Goal: Information Seeking & Learning: Understand process/instructions

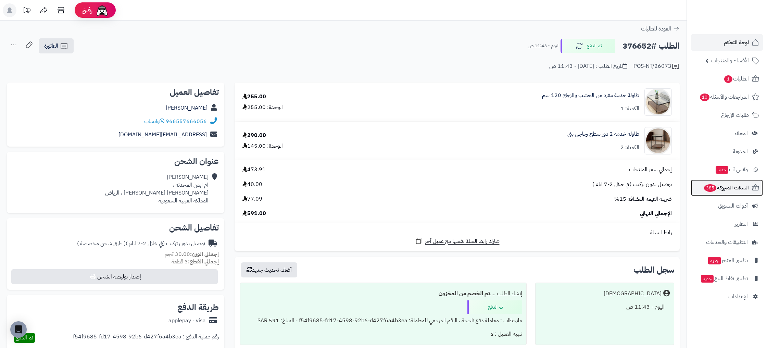
click at [741, 188] on span "السلات المتروكة 385" at bounding box center [727, 188] width 46 height 10
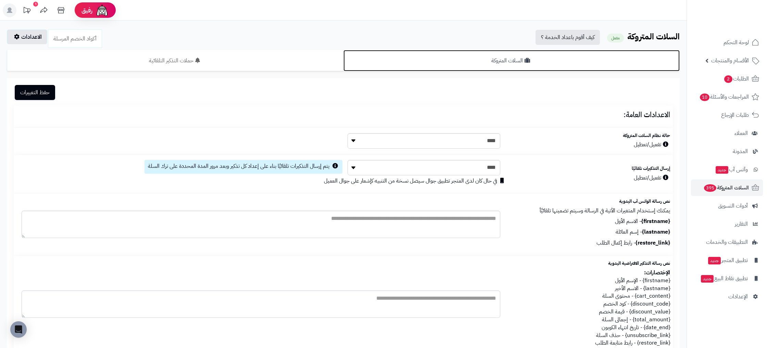
click at [497, 69] on link "السلات المتروكة" at bounding box center [512, 60] width 337 height 21
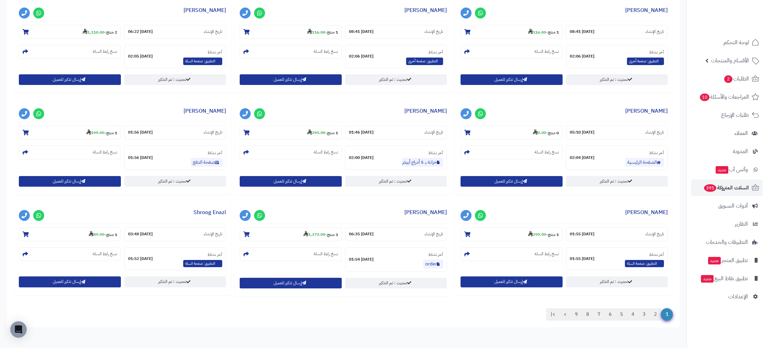
scroll to position [530, 0]
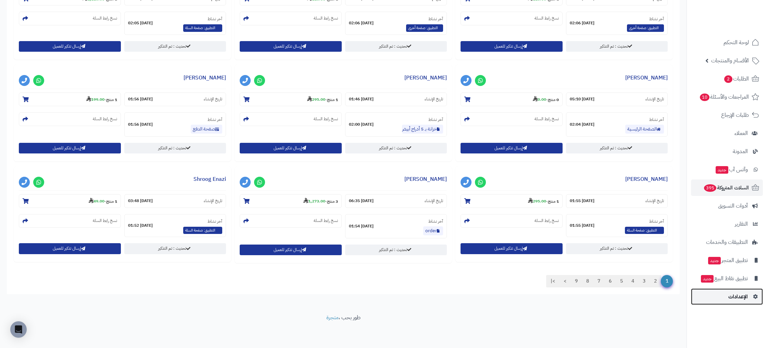
click at [733, 304] on link "الإعدادات" at bounding box center [727, 296] width 72 height 16
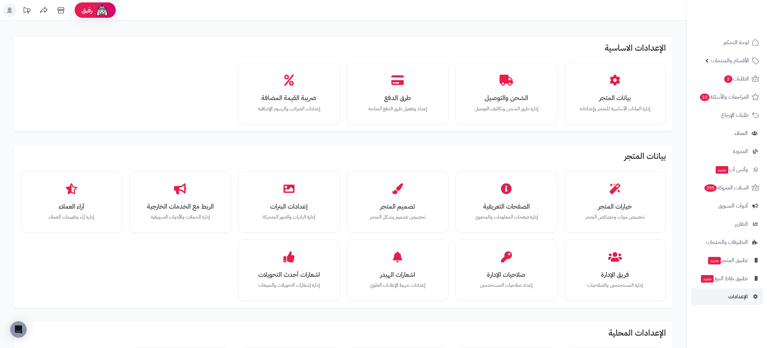
scroll to position [321, 0]
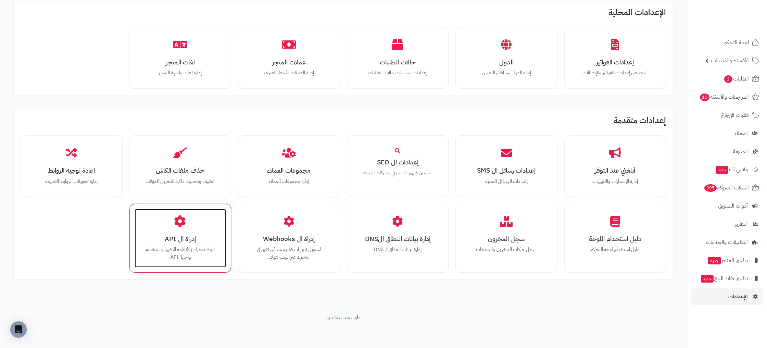
click at [182, 233] on div "إدراة ال API اربط متجرك بالأنظمة الأخرى باستخدام واجهة API." at bounding box center [181, 238] width 92 height 59
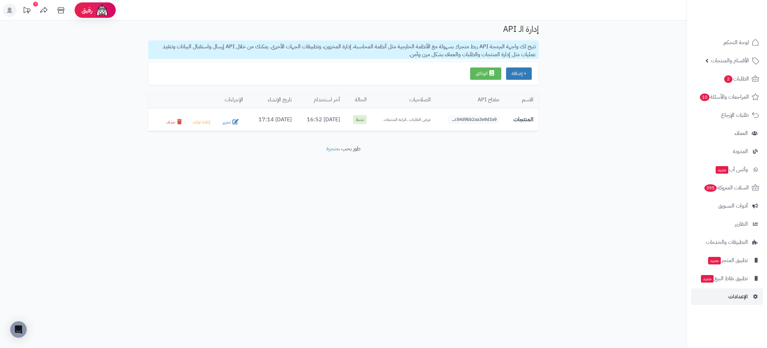
click at [503, 53] on p "تتيح لك واجهة البرمجة API ربط متجرك بسهولة مع الأنظمة الخارجية مثل أنظمة المحاس…" at bounding box center [343, 49] width 391 height 19
drag, startPoint x: 185, startPoint y: 45, endPoint x: 236, endPoint y: 70, distance: 56.8
click at [185, 47] on p "تتيح لك واجهة البرمجة API ربط متجرك بسهولة مع الأنظمة الخارجية مثل أنظمة المحاس…" at bounding box center [343, 49] width 391 height 19
click at [495, 75] on link "الوثائق" at bounding box center [485, 73] width 31 height 12
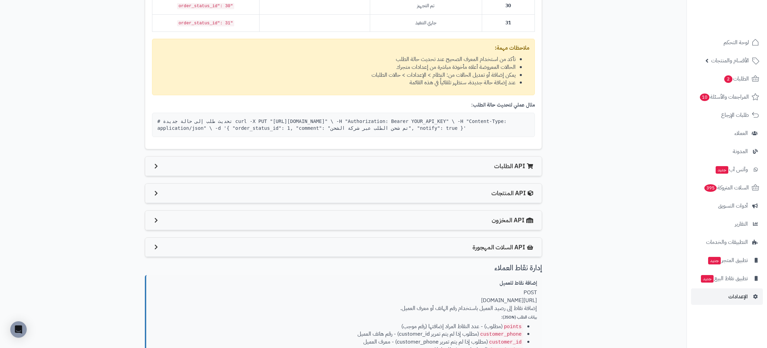
scroll to position [738, 0]
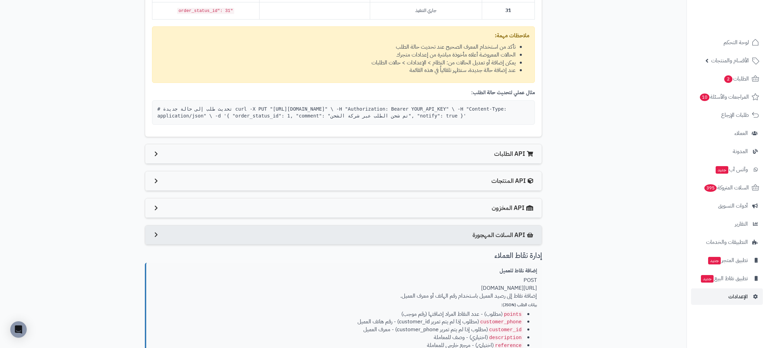
click at [451, 235] on div "API السلات المهجورة" at bounding box center [343, 235] width 397 height 20
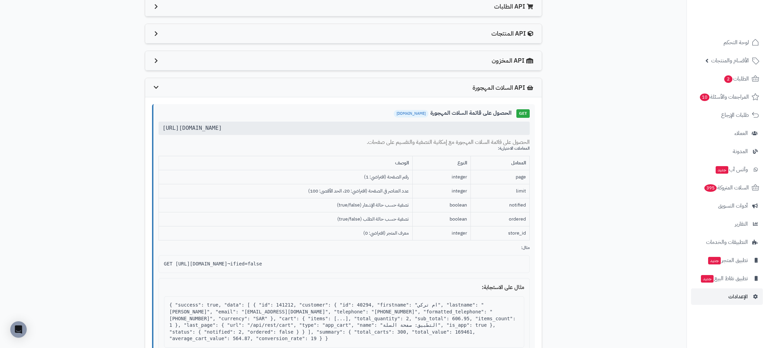
scroll to position [886, 0]
drag, startPoint x: 290, startPoint y: 130, endPoint x: 143, endPoint y: 128, distance: 147.0
click at [141, 126] on div "العودة إلى مفاتيح API وثائق API دليل شامل لاستخدام API المتجر وإعداد Webhooks ل…" at bounding box center [343, 149] width 411 height 2020
copy div "https://rahatystore.com/api/v1/abandoned-carts"
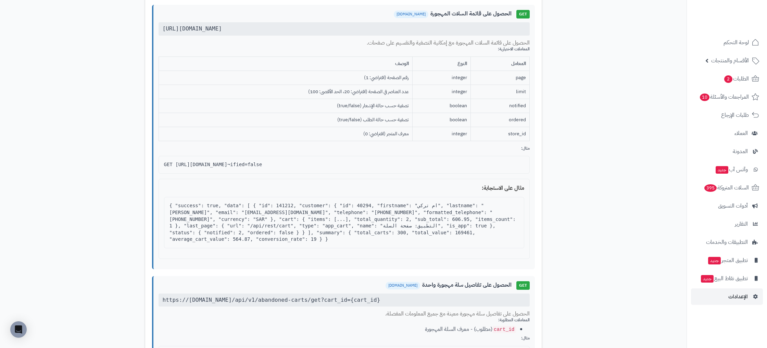
scroll to position [985, 0]
click at [237, 205] on div "{ "success": true, "data": [ { "id": 141212, "customer": { "id": 40294, "firstn…" at bounding box center [344, 222] width 360 height 51
drag, startPoint x: 237, startPoint y: 205, endPoint x: 256, endPoint y: 205, distance: 18.5
click at [237, 205] on div "{ "success": true, "data": [ { "id": 141212, "customer": { "id": 40294, "firstn…" at bounding box center [344, 222] width 360 height 51
click at [290, 205] on div "{ "success": true, "data": [ { "id": 141212, "customer": { "id": 40294, "firstn…" at bounding box center [344, 222] width 360 height 51
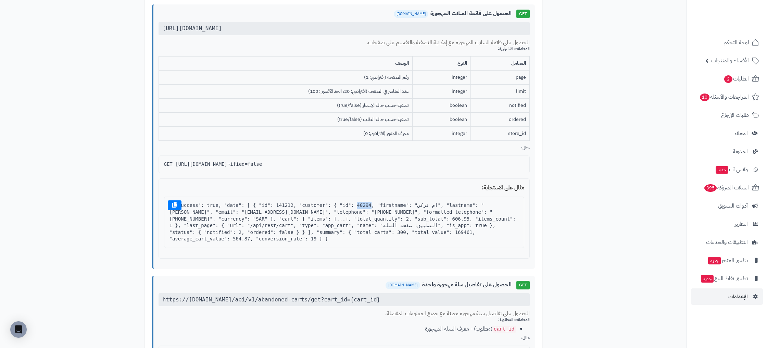
click at [290, 205] on div "{ "success": true, "data": [ { "id": 141212, "customer": { "id": 40294, "firstn…" at bounding box center [344, 222] width 360 height 51
click at [338, 205] on div "{ "success": true, "data": [ { "id": 141212, "customer": { "id": 40294, "firstn…" at bounding box center [344, 222] width 360 height 51
drag, startPoint x: 431, startPoint y: 204, endPoint x: 496, endPoint y: 201, distance: 64.8
click at [433, 204] on div "{ "success": true, "data": [ { "id": 141212, "customer": { "id": 40294, "firstn…" at bounding box center [344, 222] width 360 height 51
drag, startPoint x: 510, startPoint y: 201, endPoint x: 478, endPoint y: 203, distance: 31.9
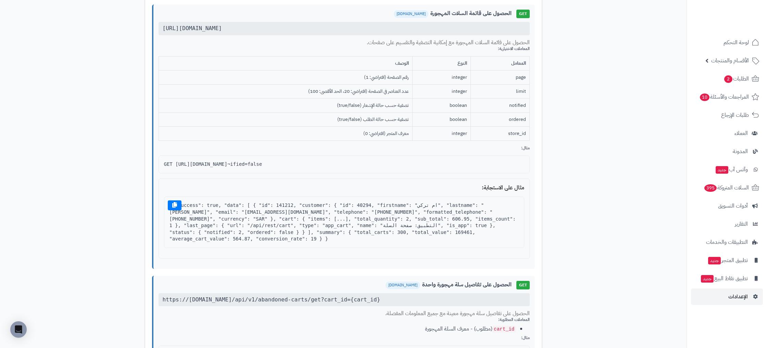
click at [510, 201] on div "{ "success": true, "data": [ { "id": 141212, "customer": { "id": 40294, "firstn…" at bounding box center [344, 222] width 360 height 51
drag, startPoint x: 309, startPoint y: 211, endPoint x: 331, endPoint y: 211, distance: 22.3
click at [331, 211] on div "{ "success": true, "data": [ { "id": 141212, "customer": { "id": 40294, "firstn…" at bounding box center [344, 222] width 360 height 51
drag, startPoint x: 333, startPoint y: 211, endPoint x: 372, endPoint y: 211, distance: 39.1
click at [366, 211] on div "{ "success": true, "data": [ { "id": 141212, "customer": { "id": 40294, "firstn…" at bounding box center [344, 222] width 360 height 51
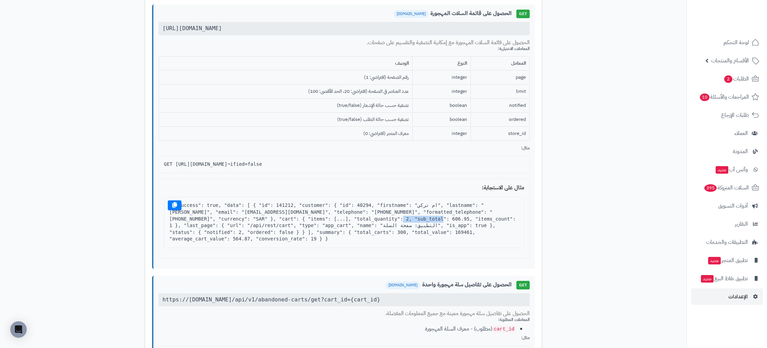
drag, startPoint x: 372, startPoint y: 212, endPoint x: 416, endPoint y: 213, distance: 43.2
click at [399, 211] on div "{ "success": true, "data": [ { "id": 141212, "customer": { "id": 40294, "firstn…" at bounding box center [344, 222] width 360 height 51
drag, startPoint x: 441, startPoint y: 211, endPoint x: 440, endPoint y: 231, distance: 19.9
click at [439, 211] on div "{ "success": true, "data": [ { "id": 141212, "customer": { "id": 40294, "firstn…" at bounding box center [344, 222] width 360 height 51
drag, startPoint x: 449, startPoint y: 212, endPoint x: 465, endPoint y: 211, distance: 15.8
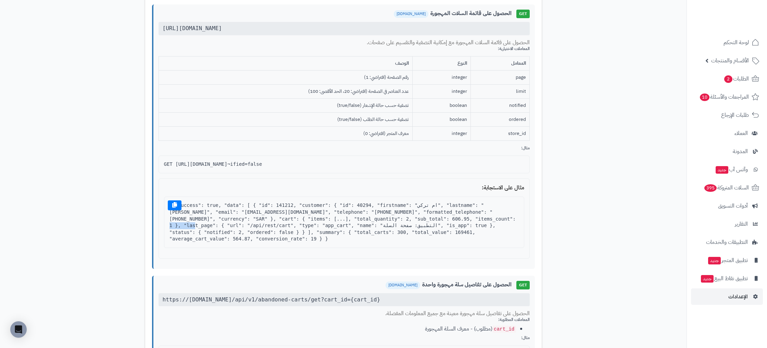
click at [465, 211] on div "{ "success": true, "data": [ { "id": 141212, "customer": { "id": 40294, "firstn…" at bounding box center [344, 222] width 360 height 51
drag, startPoint x: 485, startPoint y: 211, endPoint x: 481, endPoint y: 213, distance: 4.6
click at [500, 213] on div "{ "success": true, "data": [ { "id": 141212, "customer": { "id": 40294, "firstn…" at bounding box center [344, 222] width 360 height 51
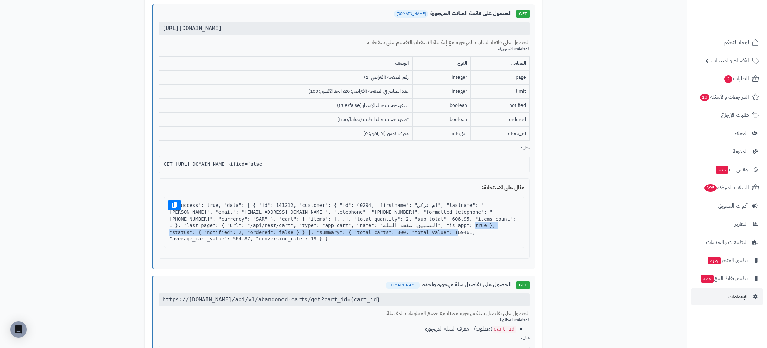
drag, startPoint x: 299, startPoint y: 219, endPoint x: 494, endPoint y: 218, distance: 194.9
click at [499, 218] on div "{ "success": true, "data": [ { "id": 141212, "customer": { "id": 40294, "firstn…" at bounding box center [344, 222] width 360 height 51
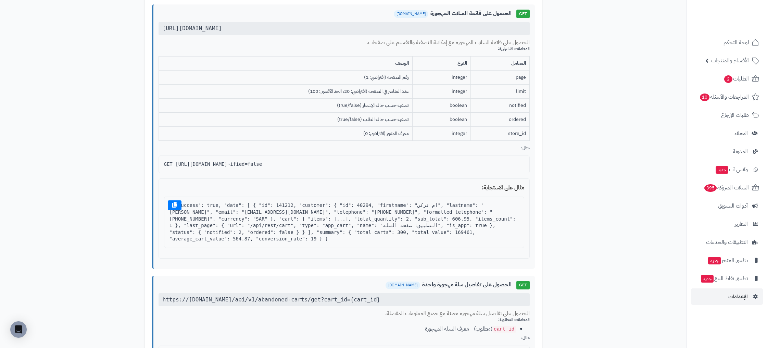
click at [482, 219] on div "{ "success": true, "data": [ { "id": 141212, "customer": { "id": 40294, "firstn…" at bounding box center [344, 222] width 360 height 51
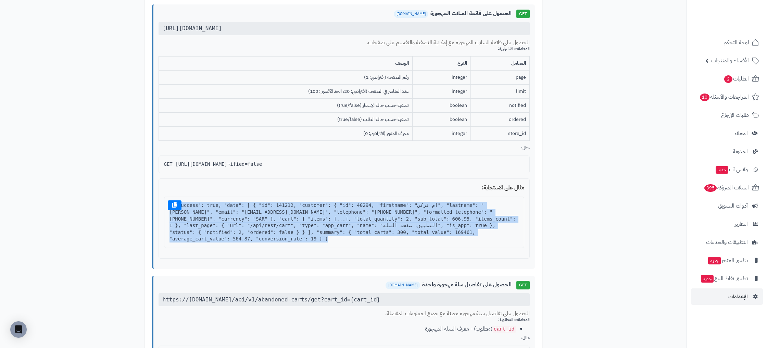
click at [482, 219] on div "{ "success": true, "data": [ { "id": 141212, "customer": { "id": 40294, "firstn…" at bounding box center [344, 222] width 360 height 51
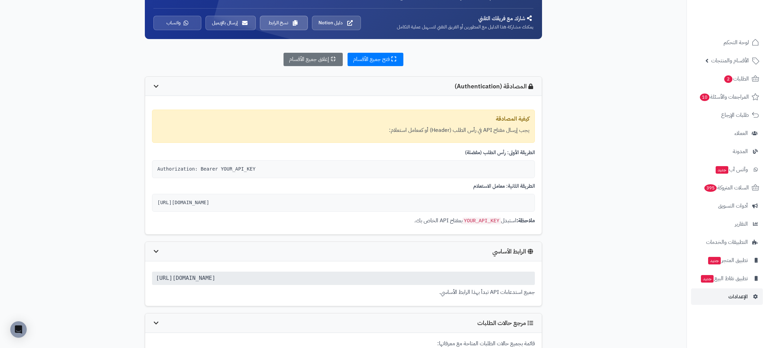
scroll to position [70, 0]
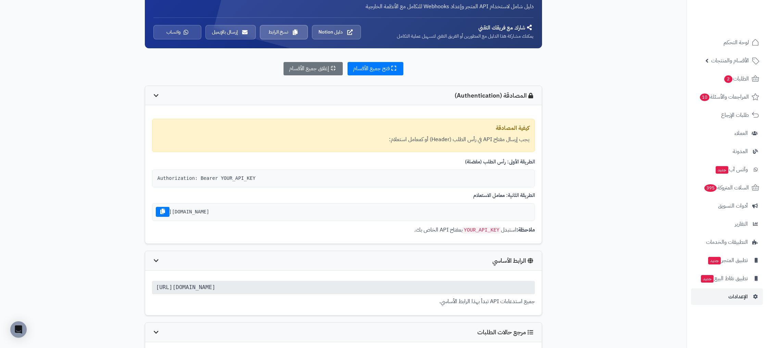
click at [249, 211] on div "[URL][DOMAIN_NAME]" at bounding box center [343, 212] width 383 height 18
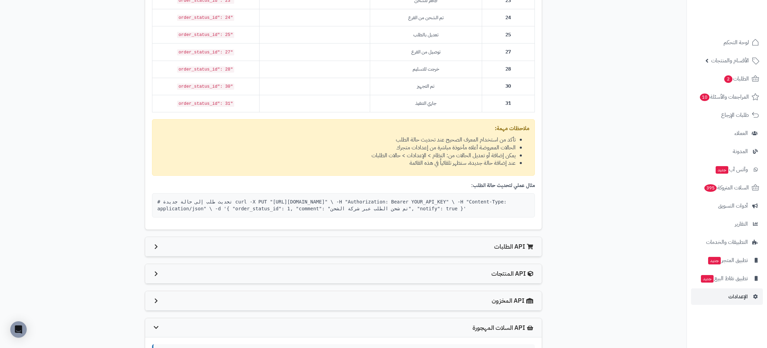
scroll to position [755, 0]
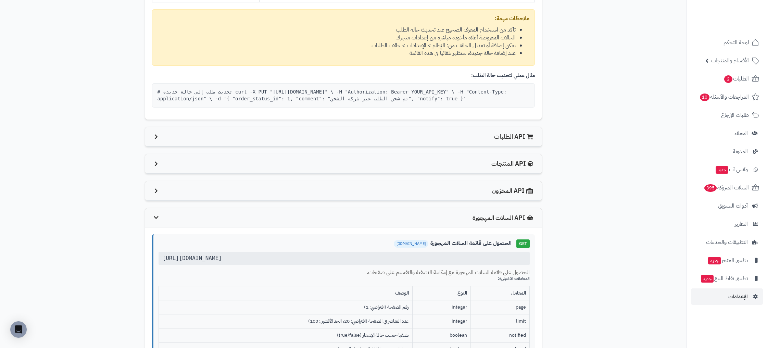
click at [286, 259] on div "[URL][DOMAIN_NAME]" at bounding box center [344, 258] width 371 height 13
click at [285, 259] on div "[URL][DOMAIN_NAME]" at bounding box center [344, 258] width 371 height 13
copy div "[URL][DOMAIN_NAME]"
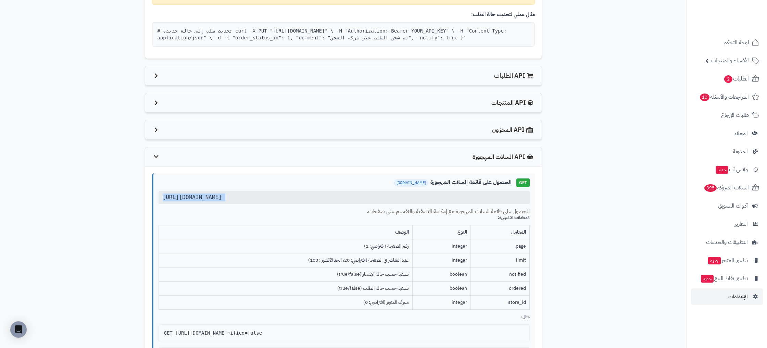
scroll to position [818, 0]
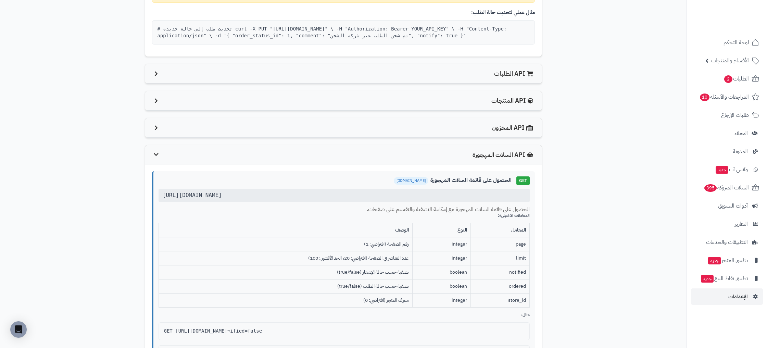
click at [526, 182] on span "GET" at bounding box center [523, 180] width 13 height 9
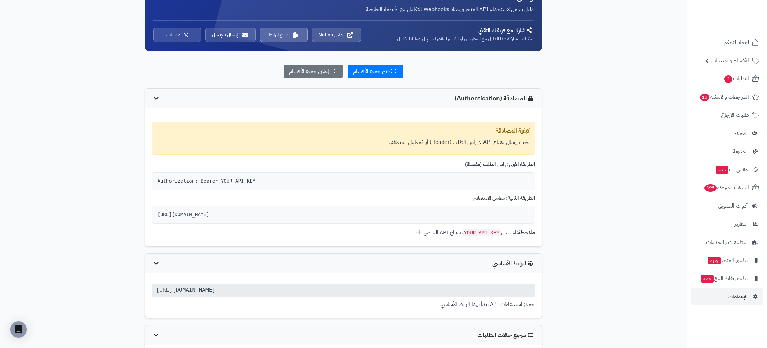
scroll to position [69, 0]
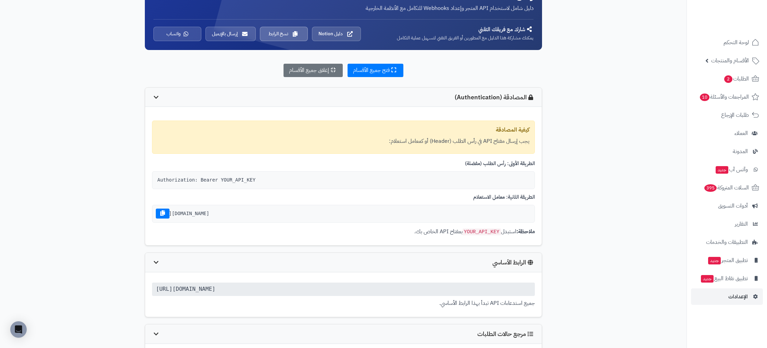
drag, startPoint x: 239, startPoint y: 211, endPoint x: 338, endPoint y: 212, distance: 98.7
click at [338, 212] on div "[URL][DOMAIN_NAME]" at bounding box center [343, 214] width 383 height 18
copy div "?api_key=YOUR_API_KEY"
drag, startPoint x: 502, startPoint y: 164, endPoint x: 424, endPoint y: 162, distance: 77.8
click at [424, 162] on h4 "الطريقة الأولى: رأس الطلب (مفضلة)" at bounding box center [343, 164] width 383 height 6
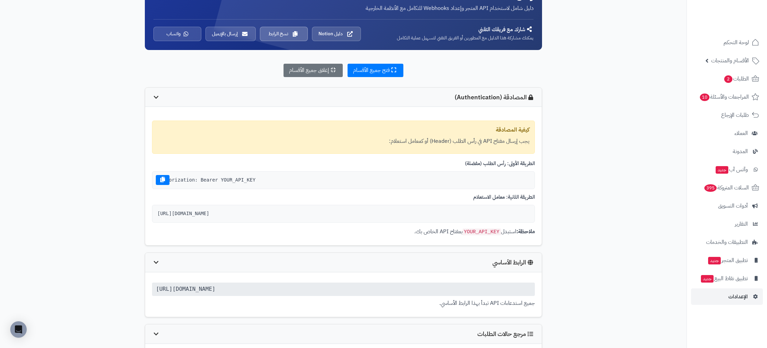
drag, startPoint x: 193, startPoint y: 180, endPoint x: 177, endPoint y: 182, distance: 16.6
click at [193, 180] on div "Authorization: Bearer YOUR_API_KEY" at bounding box center [343, 180] width 383 height 18
drag, startPoint x: 177, startPoint y: 178, endPoint x: 134, endPoint y: 177, distance: 43.2
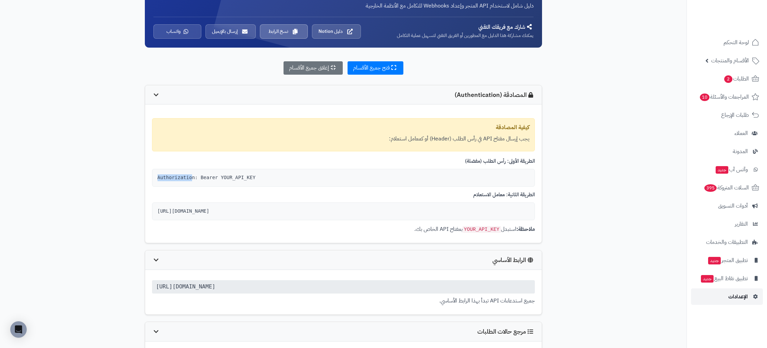
click at [731, 297] on span "الإعدادات" at bounding box center [739, 297] width 20 height 10
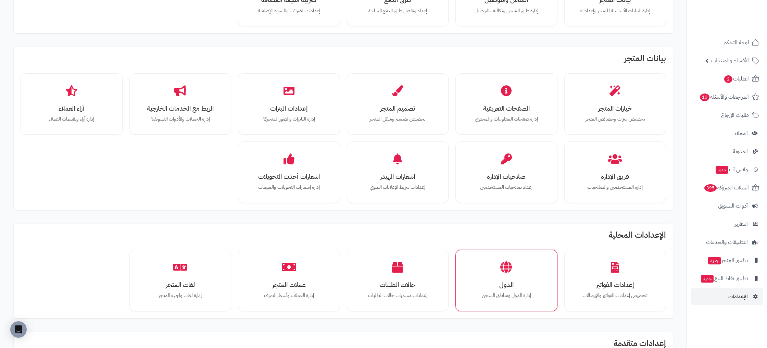
scroll to position [321, 0]
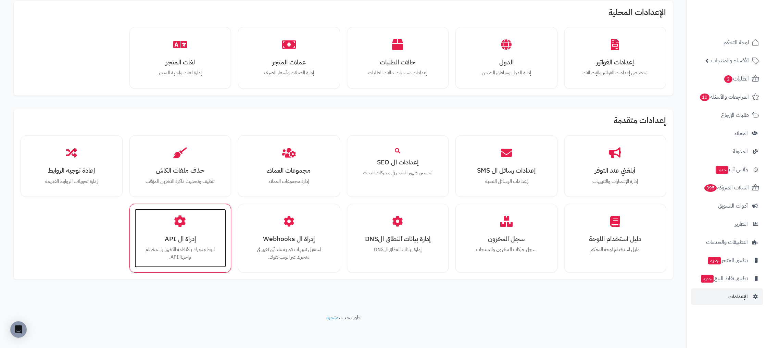
click at [180, 232] on div "إدراة ال API اربط متجرك بالأنظمة الأخرى باستخدام واجهة API." at bounding box center [181, 238] width 92 height 59
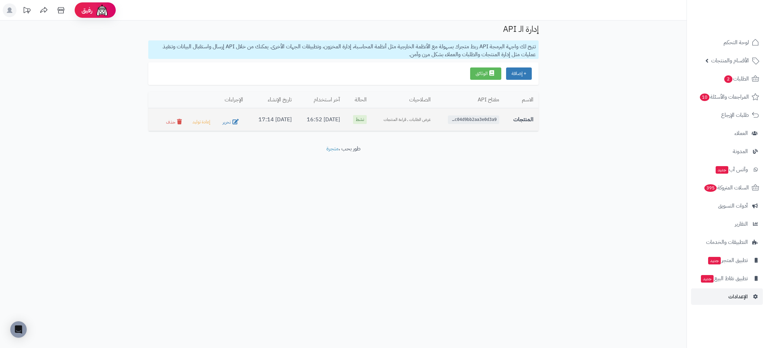
click at [484, 116] on div "ak_c04d9bb2aa3e0d3a9..." at bounding box center [473, 119] width 51 height 9
click at [469, 126] on td "ak_c04d9bb2aa3e0d3a9..." at bounding box center [470, 119] width 69 height 23
click at [227, 122] on button "تحرير" at bounding box center [231, 122] width 23 height 10
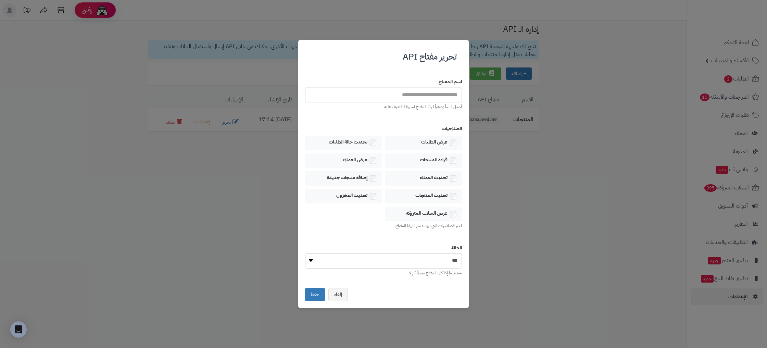
type input "********"
click at [311, 294] on button "حفظ" at bounding box center [315, 294] width 20 height 13
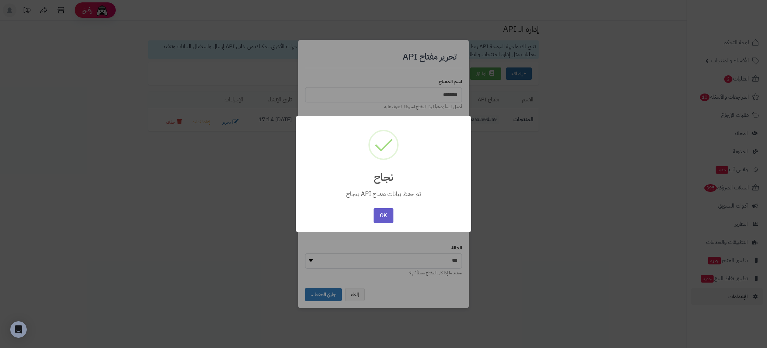
click at [380, 210] on button "OK" at bounding box center [384, 215] width 20 height 15
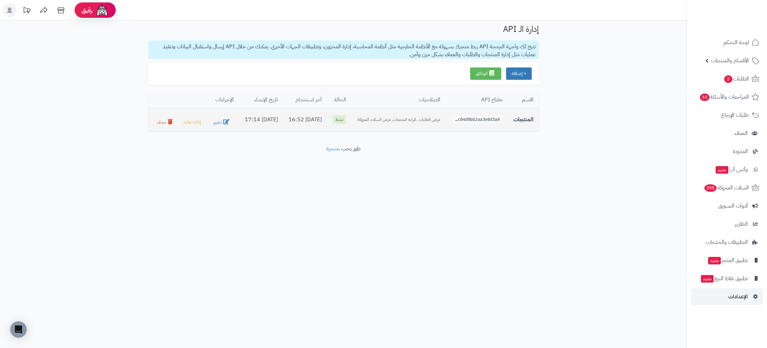
click at [401, 123] on div "عرض الطلبات , قراءة المنتجات, عرض السلات المتروكة" at bounding box center [399, 120] width 84 height 6
drag, startPoint x: 395, startPoint y: 120, endPoint x: 377, endPoint y: 121, distance: 17.5
click at [395, 120] on div "عرض الطلبات , قراءة المنتجات, عرض السلات المتروكة" at bounding box center [399, 120] width 84 height 6
click at [223, 124] on icon at bounding box center [226, 121] width 6 height 5
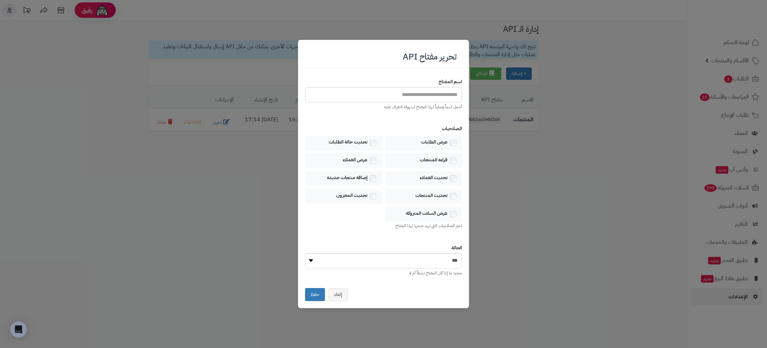
type input "********"
click at [337, 293] on button "إلغاء" at bounding box center [339, 294] width 20 height 13
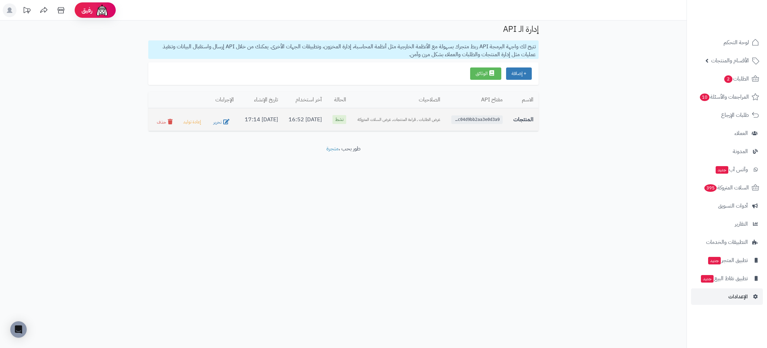
click at [472, 124] on div "ak_c04d9bb2aa3e0d3a9..." at bounding box center [477, 119] width 51 height 9
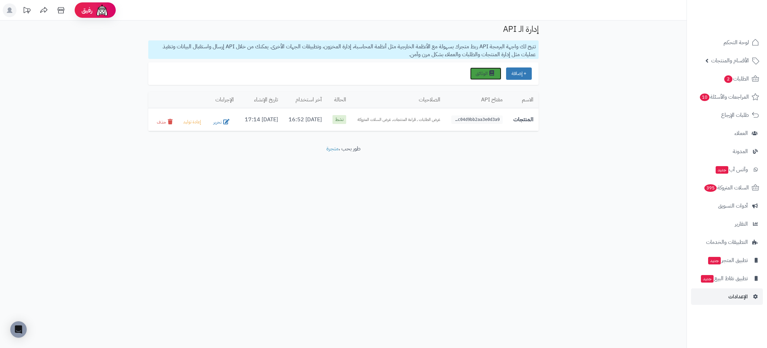
click at [488, 76] on link "الوثائق" at bounding box center [485, 73] width 31 height 12
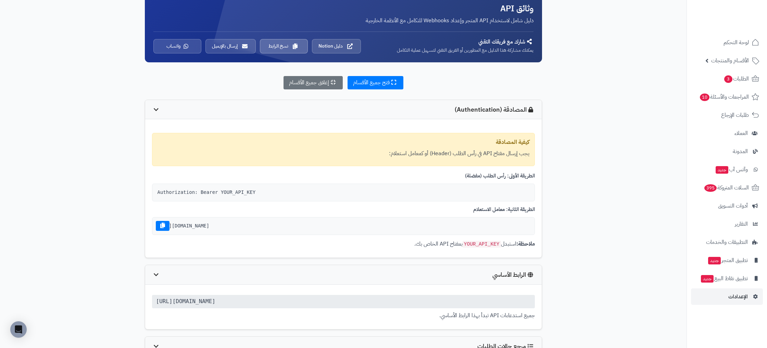
scroll to position [60, 0]
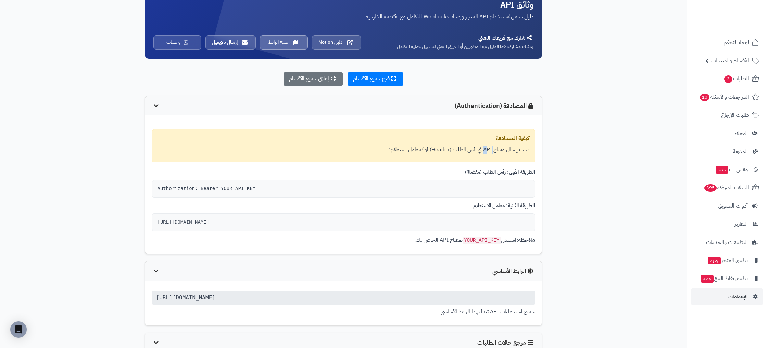
drag, startPoint x: 493, startPoint y: 148, endPoint x: 471, endPoint y: 148, distance: 21.9
click at [486, 148] on p "يجب إرسال مفتاح API في رأس الطلب (Header) أو كمعامل استعلام:" at bounding box center [344, 150] width 372 height 8
click at [445, 149] on p "يجب إرسال مفتاح API في رأس الطلب (Header) أو كمعامل استعلام:" at bounding box center [344, 150] width 372 height 8
click at [173, 188] on div "Authorization: Bearer YOUR_API_KEY" at bounding box center [343, 189] width 383 height 18
click at [174, 188] on div "Authorization: Bearer YOUR_API_KEY" at bounding box center [343, 189] width 383 height 18
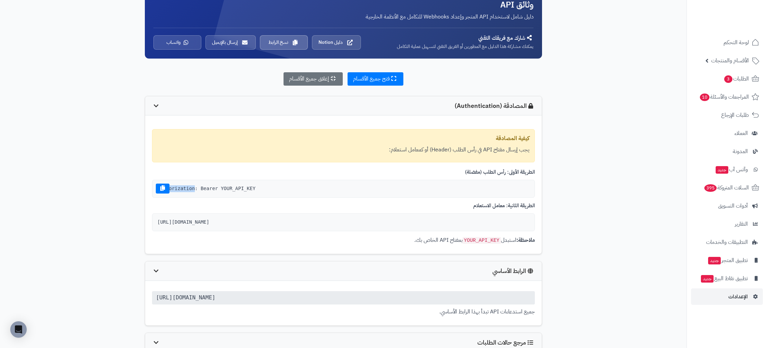
click at [174, 188] on div "Authorization: Bearer YOUR_API_KEY" at bounding box center [343, 189] width 383 height 18
click at [195, 187] on div "Authorization: Bearer YOUR_API_KEY" at bounding box center [343, 189] width 383 height 18
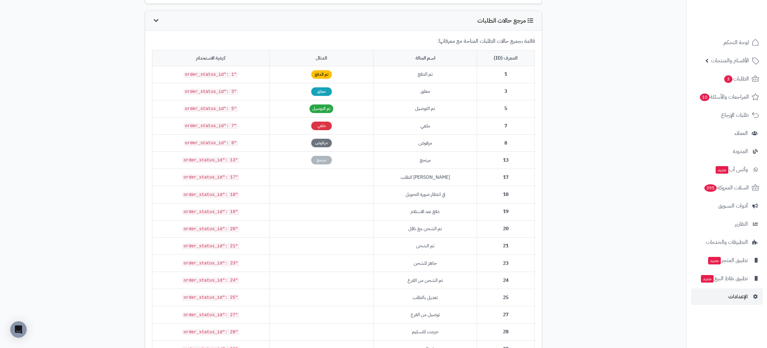
scroll to position [378, 0]
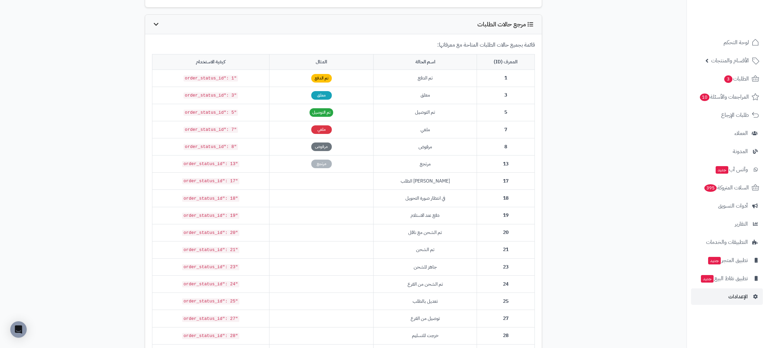
click at [326, 95] on span "معلق" at bounding box center [321, 95] width 21 height 9
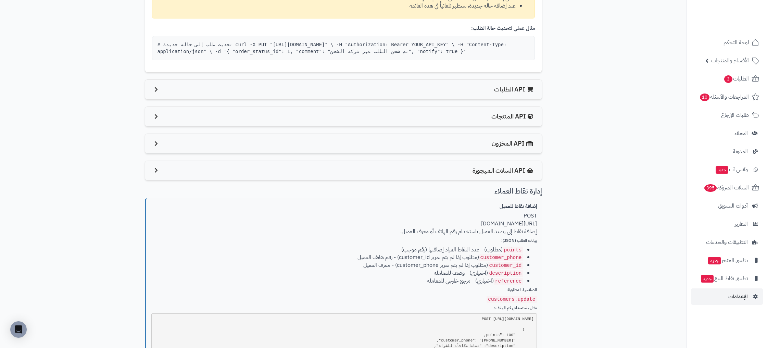
scroll to position [798, 0]
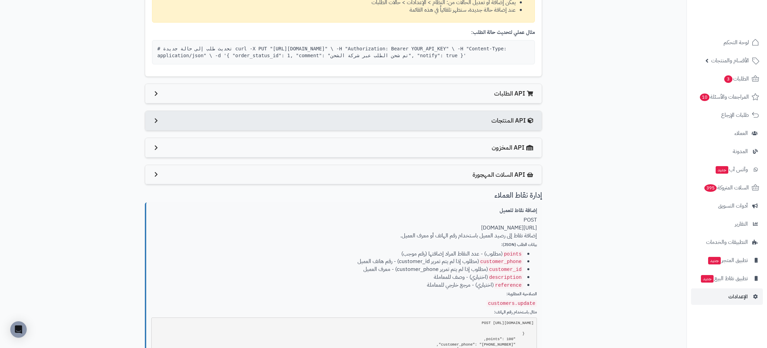
click at [493, 120] on span "API المنتجات" at bounding box center [514, 120] width 44 height 9
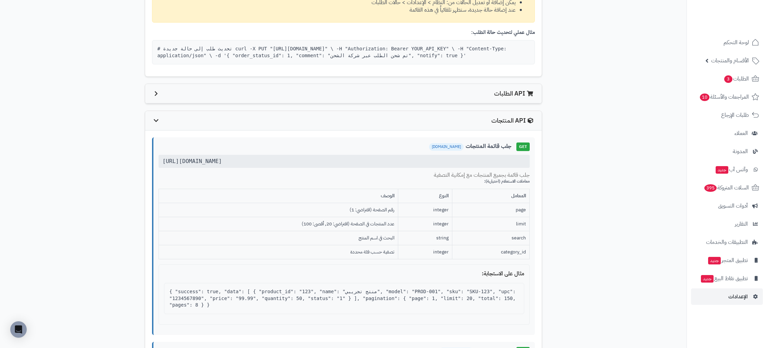
click at [239, 166] on div "[URL][DOMAIN_NAME]" at bounding box center [344, 161] width 371 height 13
click at [243, 161] on div "[URL][DOMAIN_NAME]" at bounding box center [344, 161] width 371 height 13
copy div "[URL][DOMAIN_NAME]"
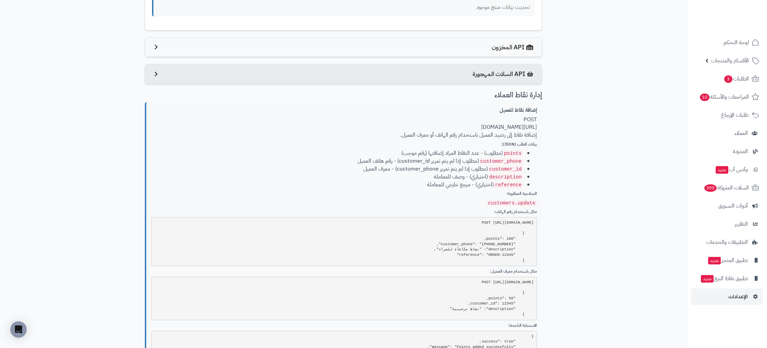
scroll to position [1431, 0]
click at [475, 72] on div "API السلات المهجورة" at bounding box center [343, 74] width 397 height 20
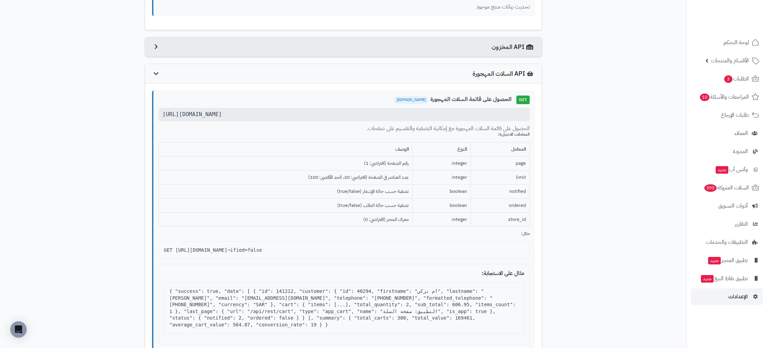
click at [501, 42] on span "API المخزون" at bounding box center [513, 46] width 43 height 9
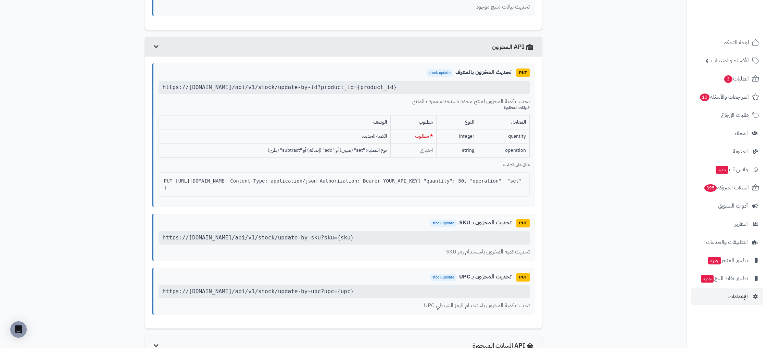
click at [501, 42] on span "API المخزون" at bounding box center [513, 46] width 43 height 9
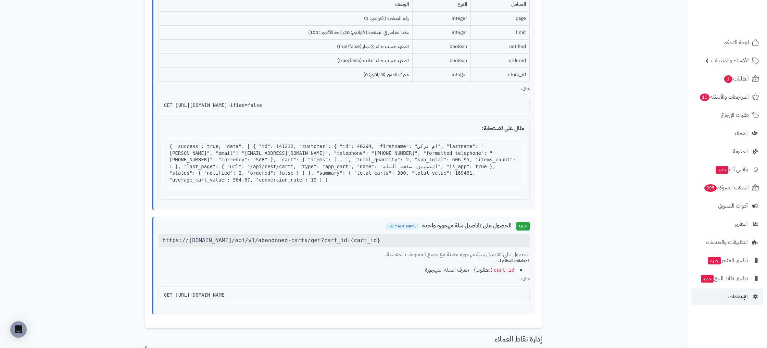
scroll to position [1578, 0]
drag, startPoint x: 276, startPoint y: 219, endPoint x: 160, endPoint y: 215, distance: 115.9
click at [160, 233] on div "https://[DOMAIN_NAME]/api/v1/abandoned-carts/get?cart_id={cart_id}" at bounding box center [344, 239] width 371 height 13
copy div "[URL][DOMAIN_NAME]"
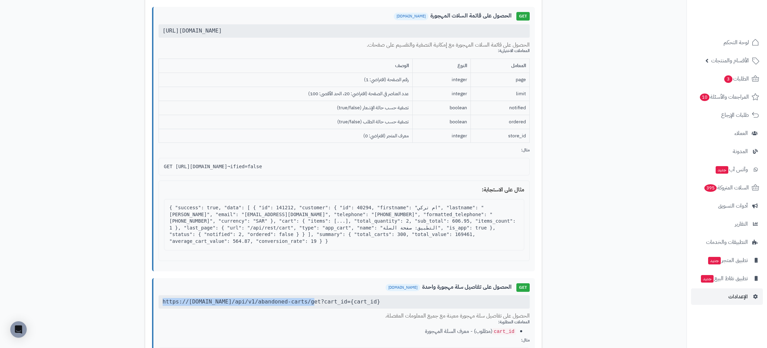
scroll to position [1487, 0]
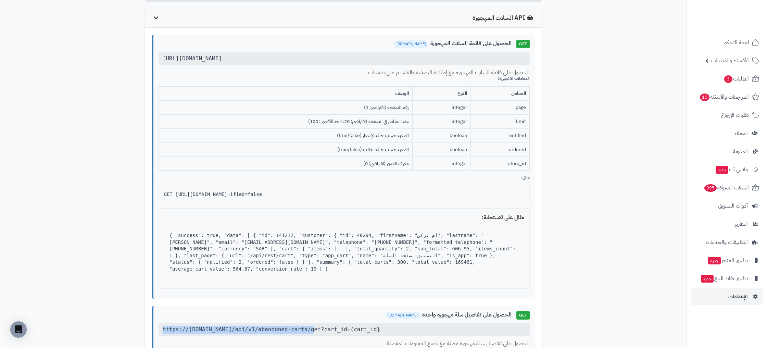
drag, startPoint x: 221, startPoint y: 50, endPoint x: 228, endPoint y: 49, distance: 7.3
click at [228, 52] on div "[URL][DOMAIN_NAME]" at bounding box center [344, 58] width 371 height 13
drag, startPoint x: 282, startPoint y: 51, endPoint x: 158, endPoint y: 51, distance: 124.0
click at [158, 51] on div "GET الحصول على قائمة السلات المهجورة [DOMAIN_NAME] [URL][DOMAIN_NAME] الحصول عل…" at bounding box center [343, 167] width 383 height 264
drag, startPoint x: 210, startPoint y: 51, endPoint x: 237, endPoint y: 110, distance: 64.9
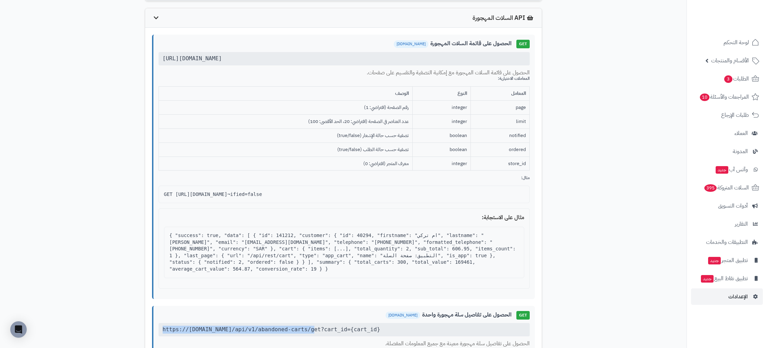
click at [218, 145] on div "GET الحصول على قائمة السلات المهجورة [DOMAIN_NAME] [URL][DOMAIN_NAME] الحصول عل…" at bounding box center [343, 167] width 383 height 264
click at [264, 52] on div "[URL][DOMAIN_NAME]" at bounding box center [344, 58] width 371 height 13
click at [334, 188] on div "GET [URL][DOMAIN_NAME]¬ified=false" at bounding box center [344, 195] width 371 height 18
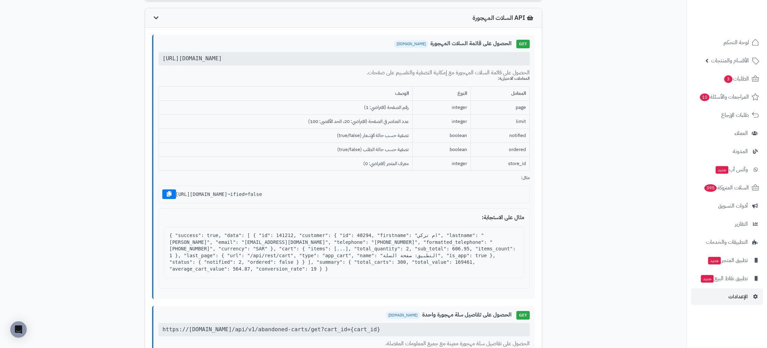
click at [334, 188] on div "GET [URL][DOMAIN_NAME]¬ified=false" at bounding box center [344, 195] width 371 height 18
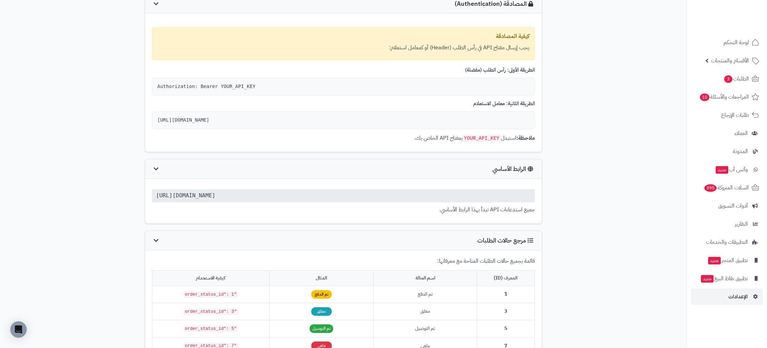
scroll to position [0, 0]
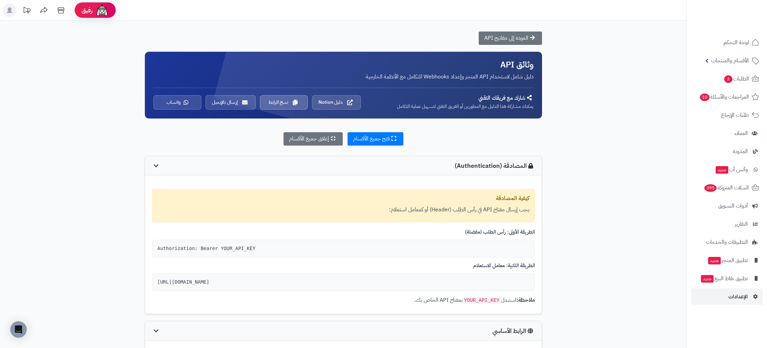
click at [495, 75] on p "دليل شامل لاستخدام API المتجر وإعداد Webhooks للتكامل مع الأنظمة الخارجية" at bounding box center [343, 77] width 380 height 8
click at [510, 99] on h4 "شارك مع فريقك التقني" at bounding box center [450, 98] width 168 height 7
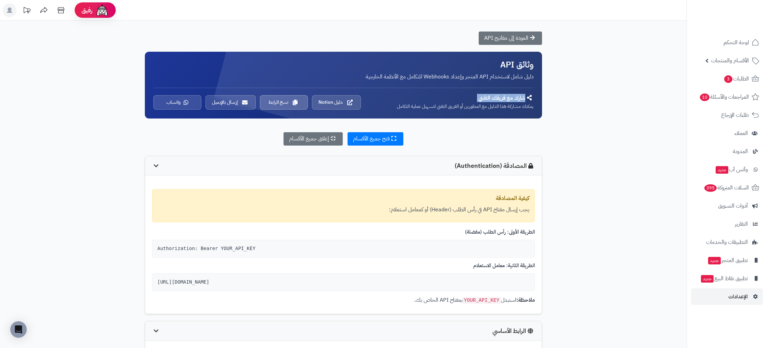
click at [510, 99] on h4 "شارك مع فريقك التقني" at bounding box center [450, 98] width 168 height 7
click at [510, 104] on p "يمكنك مشاركة هذا الدليل مع المطورين أو الفريق التقني لتسهيل عملية التكامل" at bounding box center [450, 106] width 168 height 7
click at [289, 100] on button "نسخ الرابط" at bounding box center [284, 102] width 48 height 14
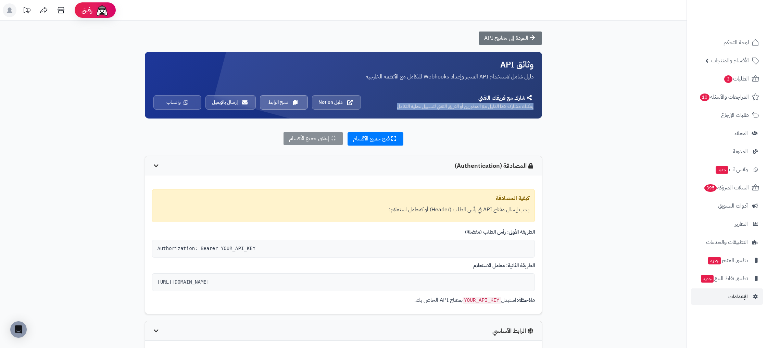
click at [332, 141] on button "إغلاق جميع الأقسام" at bounding box center [313, 138] width 59 height 13
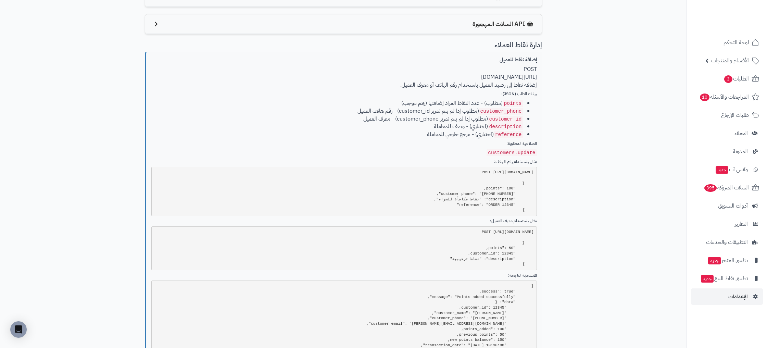
scroll to position [304, 0]
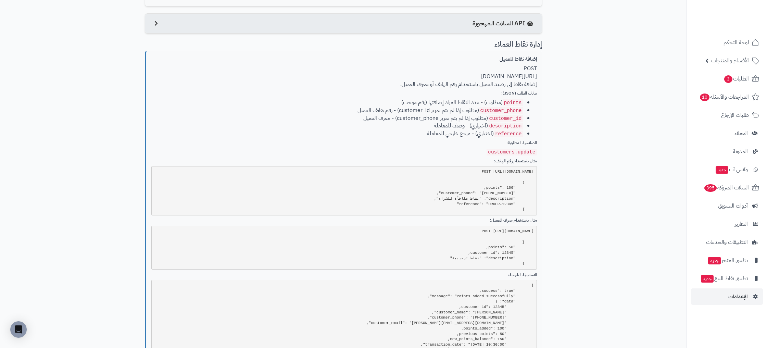
click at [445, 23] on div "API السلات المهجورة" at bounding box center [343, 24] width 397 height 20
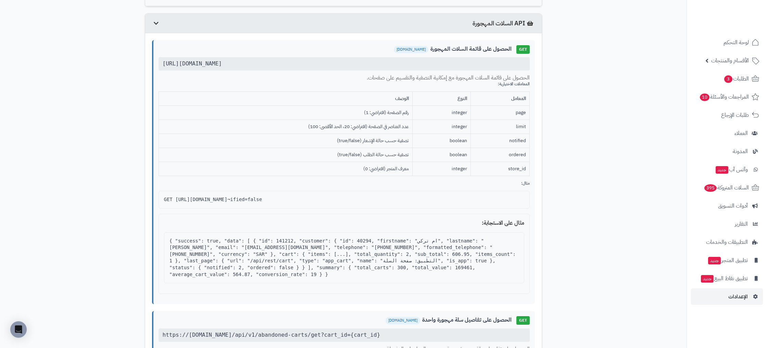
click at [445, 23] on div "API السلات المهجورة" at bounding box center [343, 24] width 397 height 20
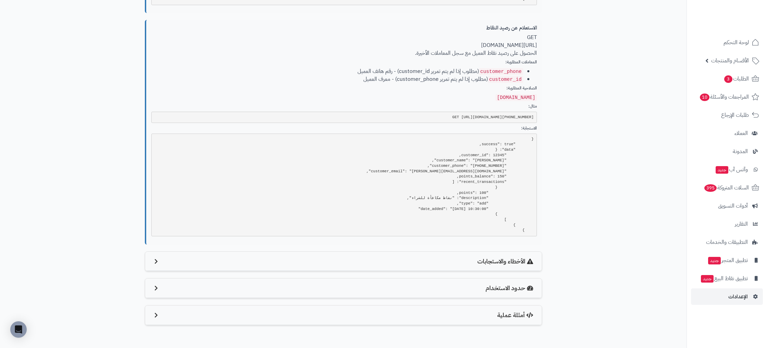
scroll to position [710, 0]
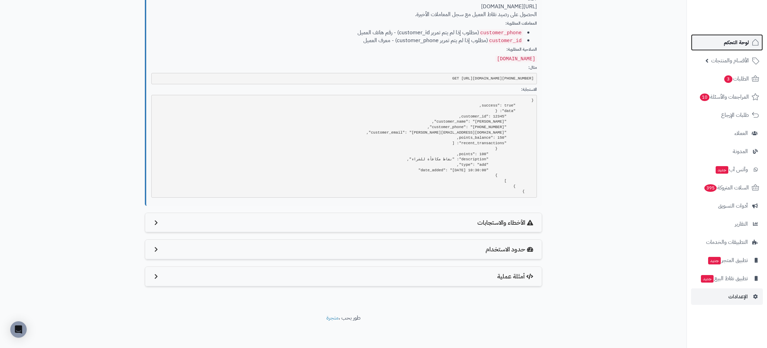
click at [739, 35] on link "لوحة التحكم" at bounding box center [727, 42] width 72 height 16
